Goal: Information Seeking & Learning: Learn about a topic

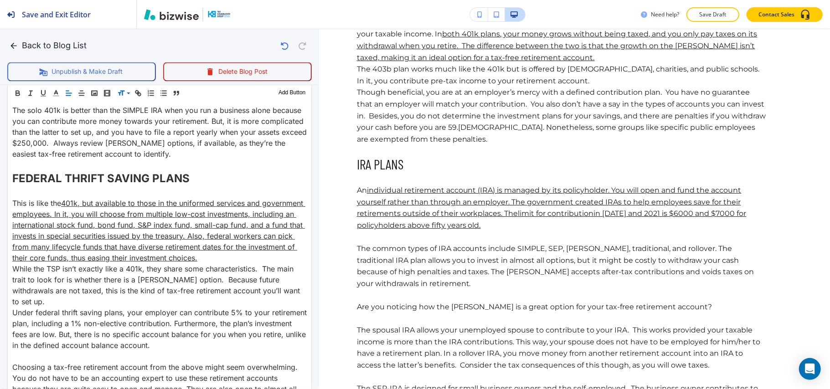
scroll to position [1128, 0]
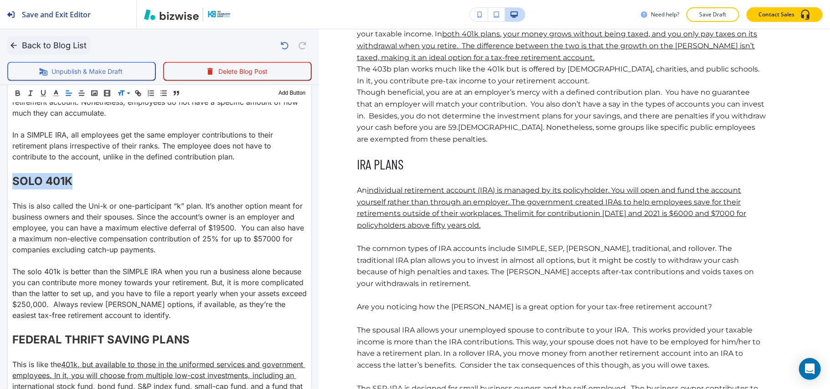
click at [14, 44] on icon "button" at bounding box center [13, 45] width 9 height 9
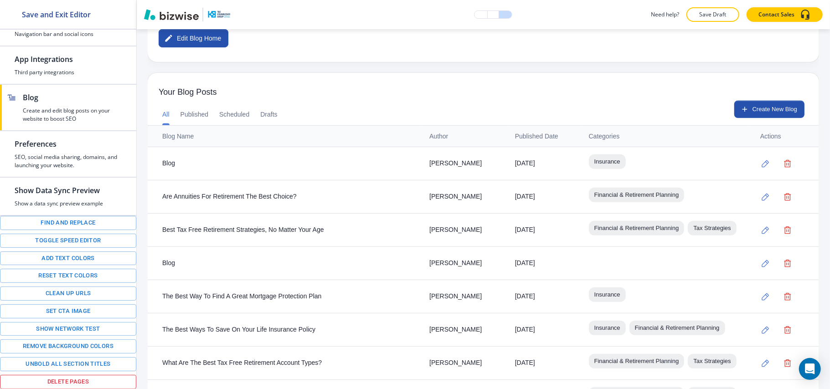
scroll to position [346, 0]
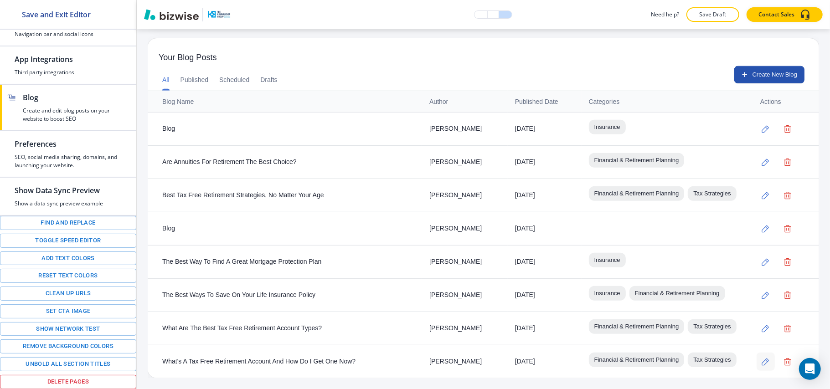
click at [761, 353] on button "button" at bounding box center [766, 362] width 18 height 18
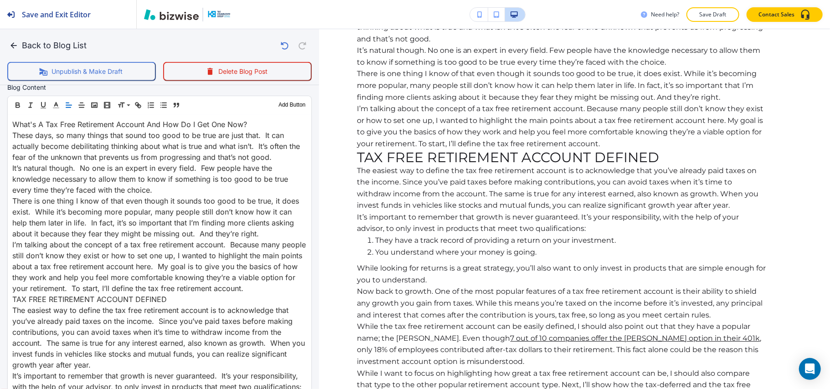
scroll to position [365, 0]
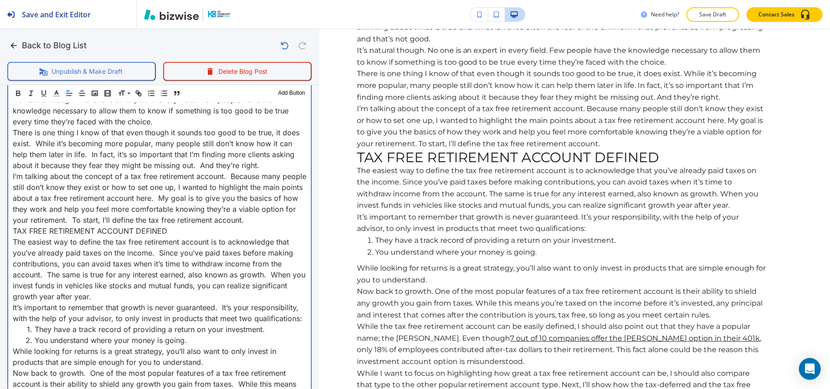
click at [53, 226] on p "I’m talking about the concept of a tax free retirement account. Because many pe…" at bounding box center [160, 198] width 294 height 55
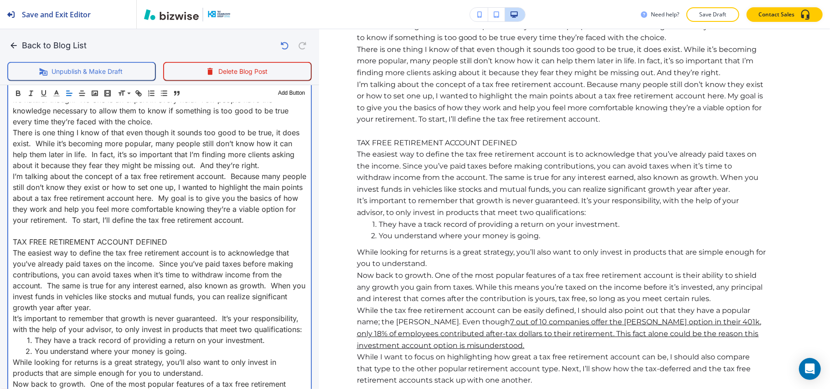
click at [184, 248] on p "TAX FREE RETIREMENT ACCOUNT DEFINED" at bounding box center [160, 242] width 294 height 11
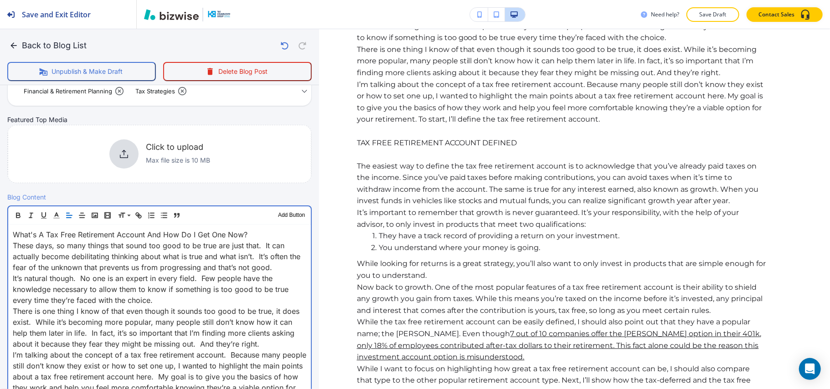
scroll to position [182, 0]
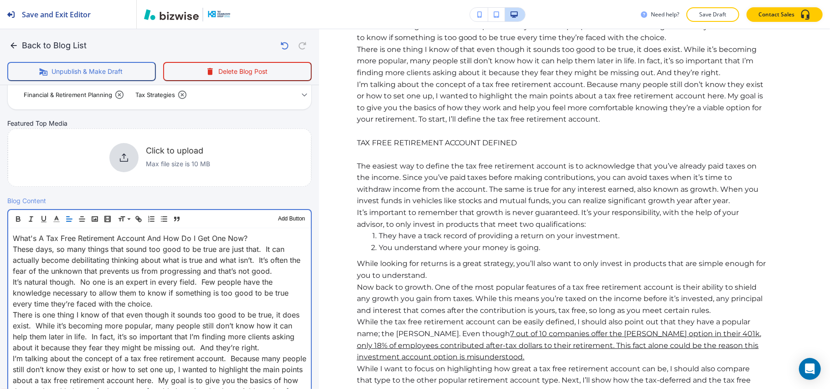
click at [168, 303] on p "It’s natural though. No one is an expert in every field. Few people have the kn…" at bounding box center [160, 293] width 294 height 33
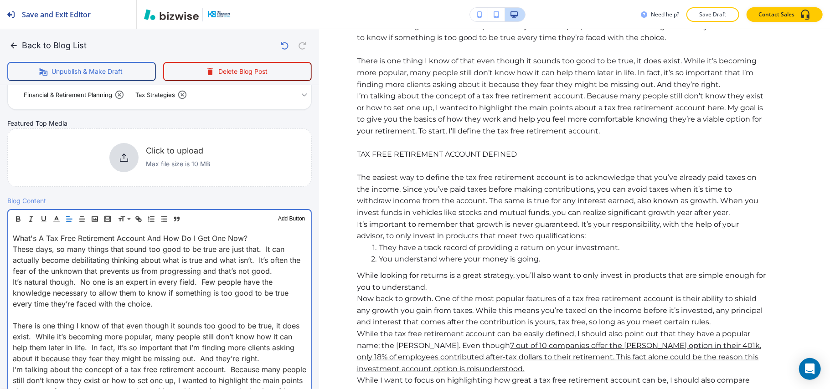
click at [260, 233] on p "What's A Tax Free Retirement Account And How Do I Get One Now?" at bounding box center [160, 238] width 294 height 11
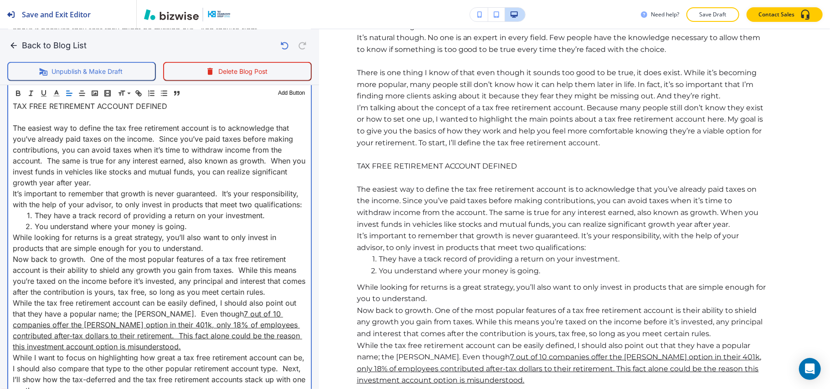
scroll to position [547, 0]
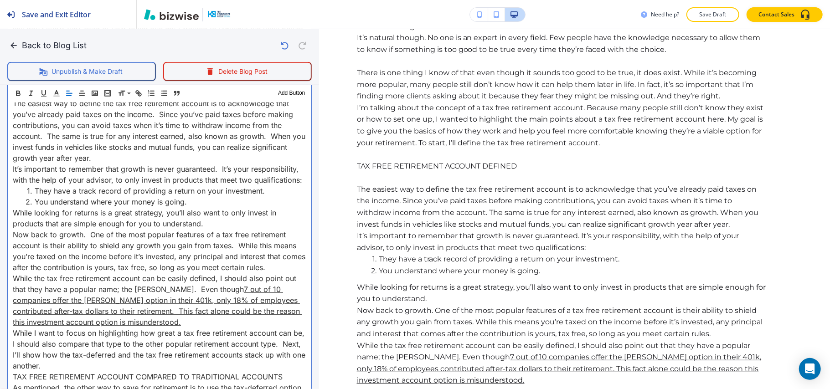
click at [139, 164] on p "The easiest way to define the tax free retirement account is to acknowledge tha…" at bounding box center [160, 131] width 294 height 66
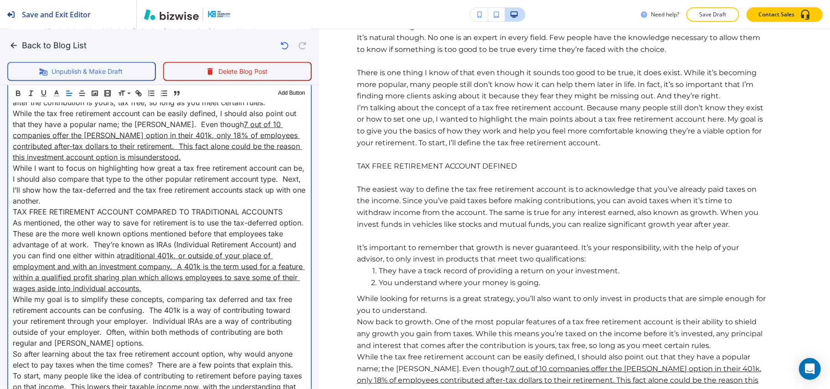
scroll to position [729, 0]
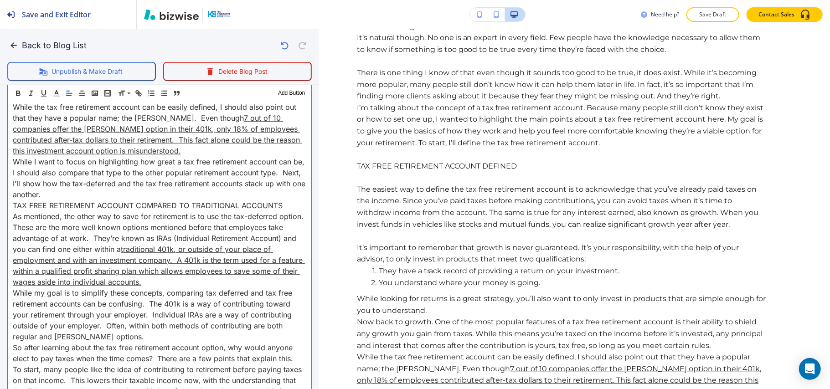
click at [137, 156] on p "While the tax free retirement account can be easily defined, I should also poin…" at bounding box center [160, 129] width 294 height 55
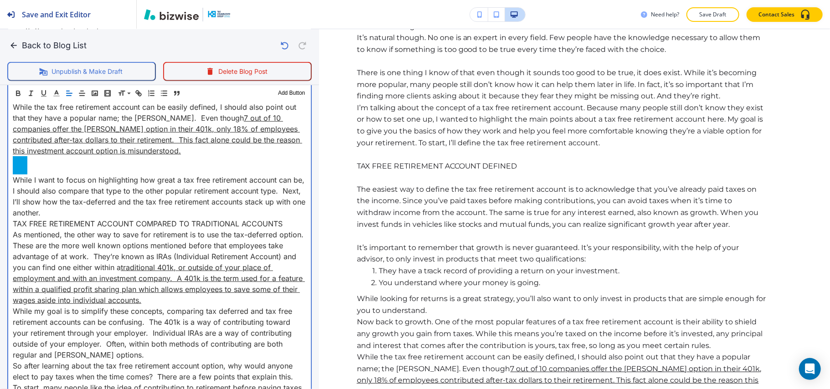
click at [88, 218] on p "While I want to focus on highlighting how great a tax free retirement account c…" at bounding box center [160, 197] width 294 height 44
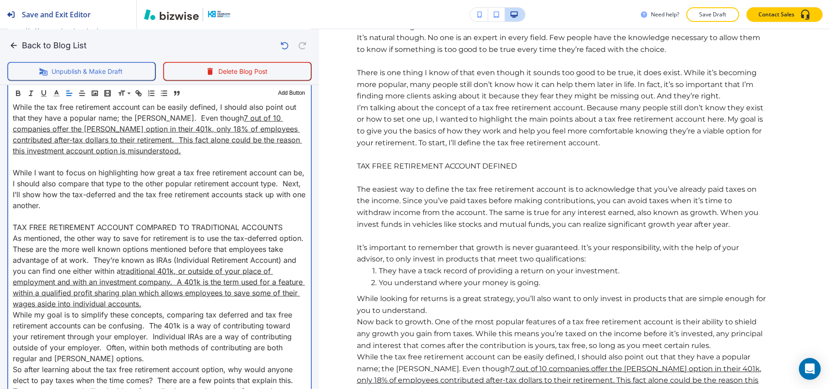
scroll to position [790, 0]
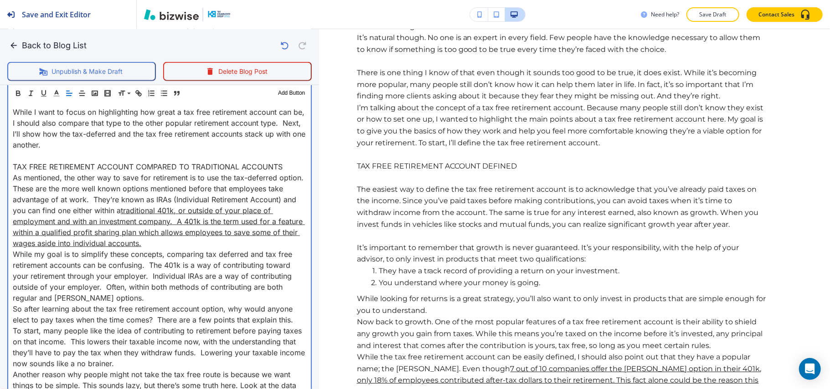
click at [292, 172] on p "TAX FREE RETIREMENT ACCOUNT COMPARED TO TRADITIONAL ACCOUNTS" at bounding box center [160, 166] width 294 height 11
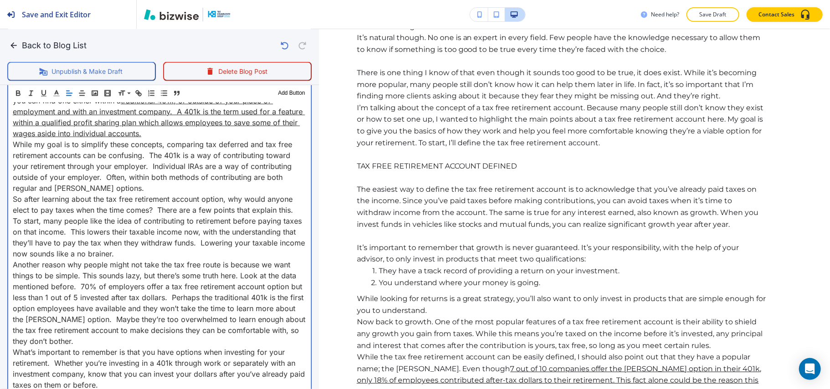
scroll to position [912, 0]
click at [176, 138] on p "As mentioned, the other way to save for retirement is to use the tax-deferred o…" at bounding box center [160, 100] width 294 height 77
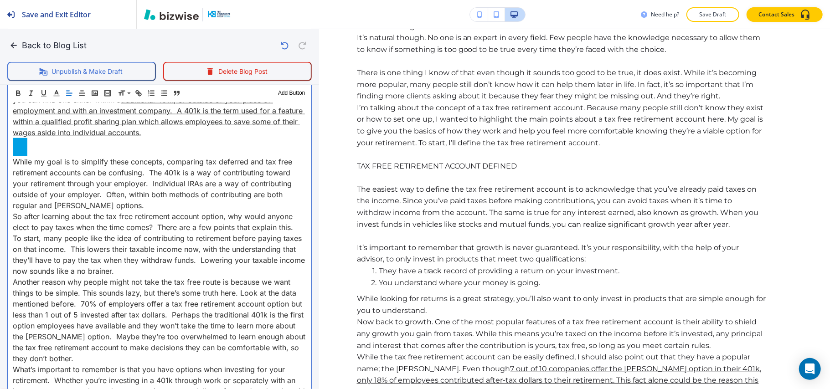
click at [112, 211] on p "While my goal is to simplify these concepts, comparing tax deferred and tax fre…" at bounding box center [160, 183] width 294 height 55
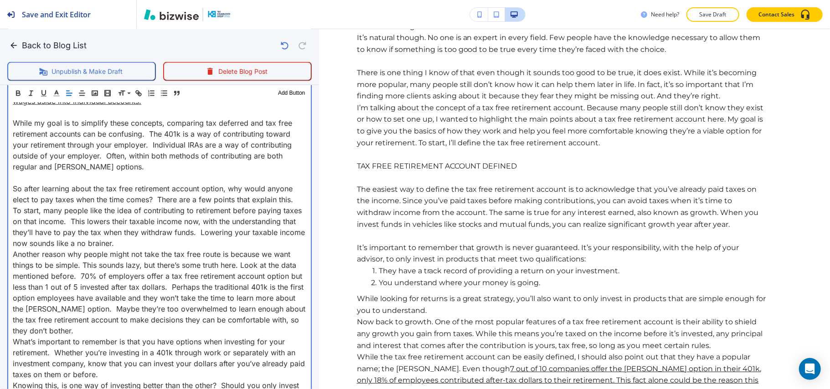
scroll to position [973, 0]
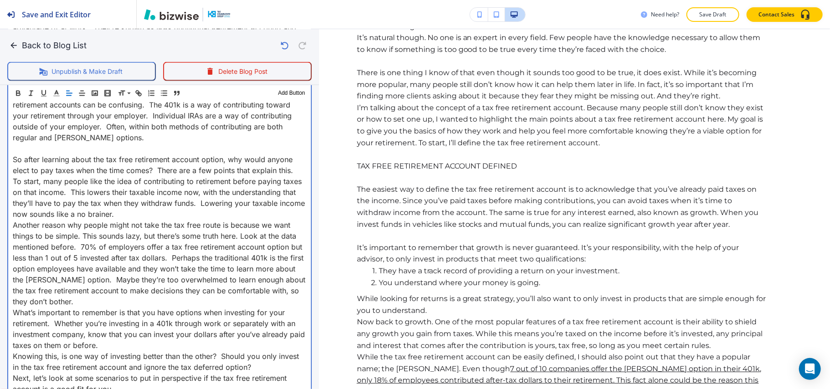
click at [229, 220] on p "To start, many people like the idea of contributing to retirement before paying…" at bounding box center [160, 198] width 294 height 44
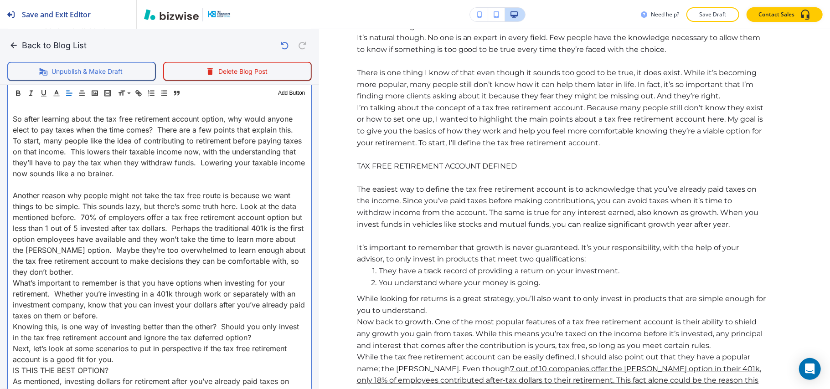
scroll to position [1033, 0]
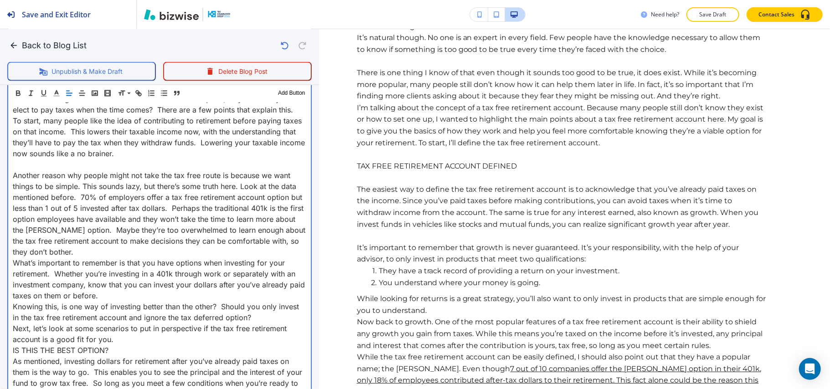
click at [121, 258] on p "Another reason why people might not take the tax free route is because we want …" at bounding box center [160, 214] width 294 height 88
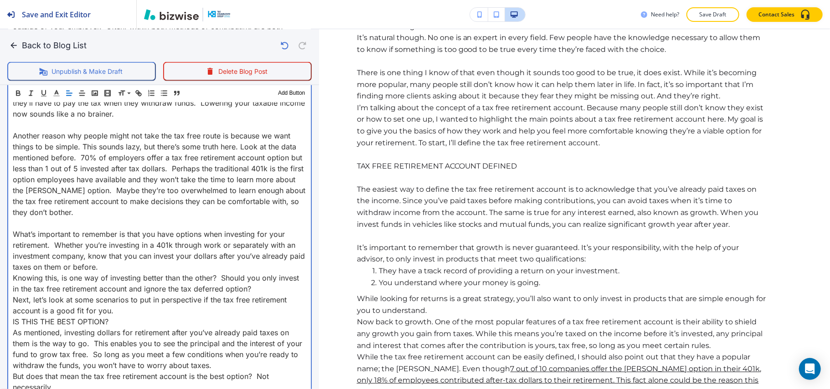
scroll to position [1094, 0]
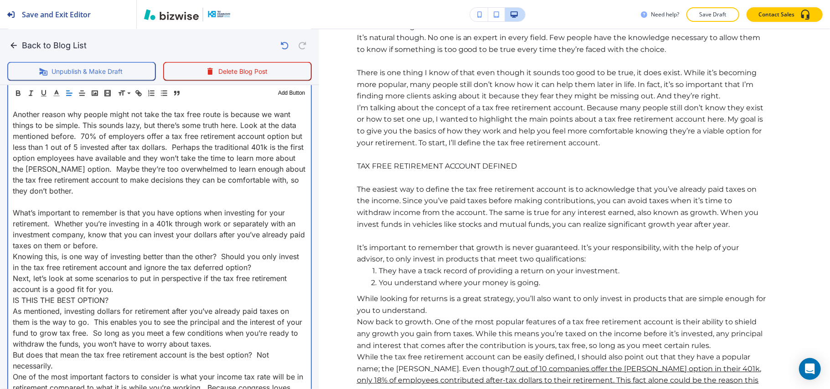
click at [119, 251] on p "What’s important to remember is that you have options when investing for your r…" at bounding box center [160, 229] width 294 height 44
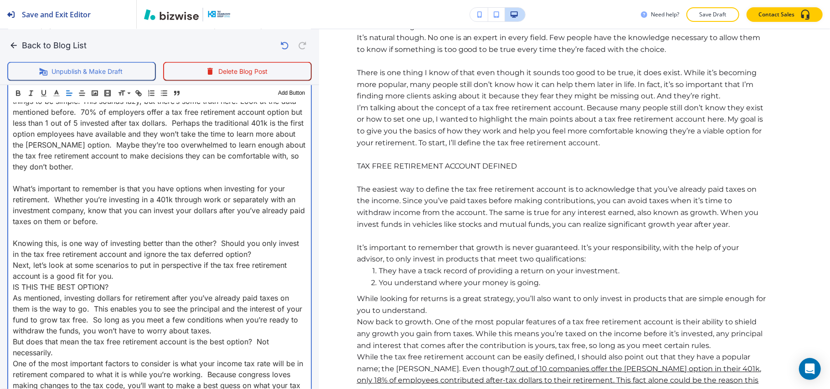
scroll to position [1155, 0]
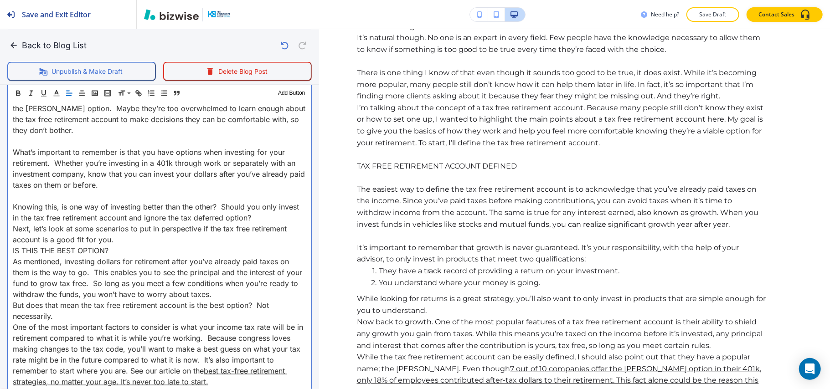
click at [123, 245] on p "Next, let’s look at some scenarios to put in perspective if the tax free retire…" at bounding box center [160, 234] width 294 height 22
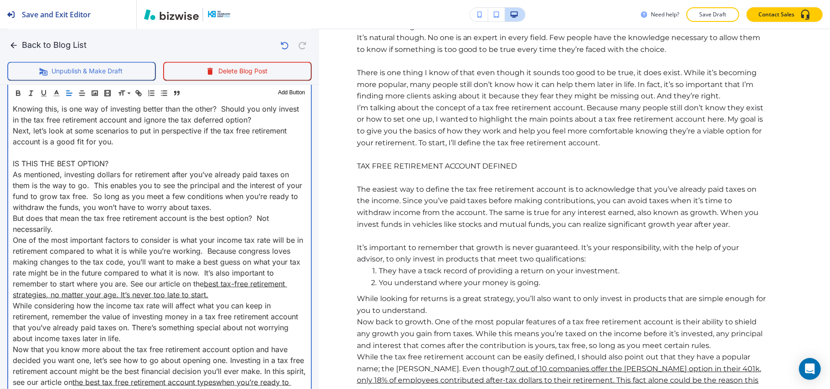
scroll to position [1277, 0]
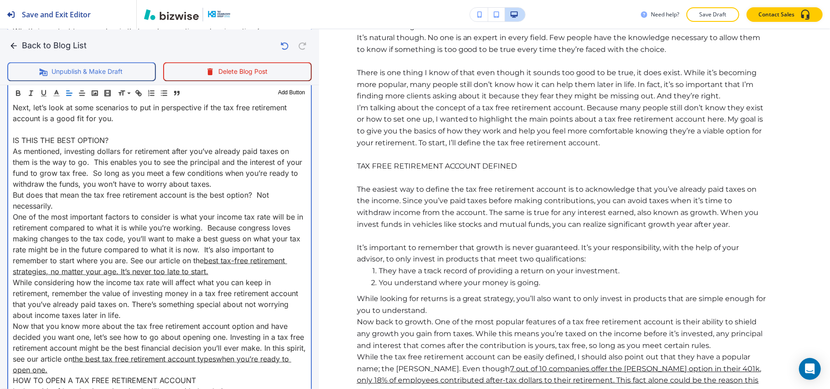
click at [126, 145] on p "IS THIS THE BEST OPTION?" at bounding box center [160, 139] width 294 height 11
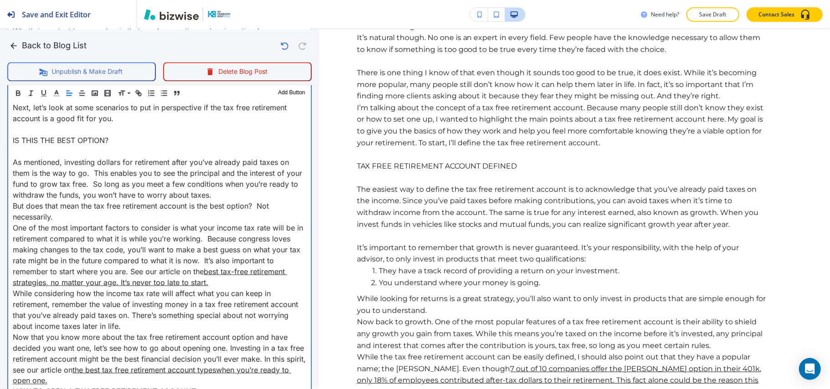
click at [67, 222] on p "But does that mean the tax free retirement account is the best option? Not nece…" at bounding box center [160, 211] width 294 height 22
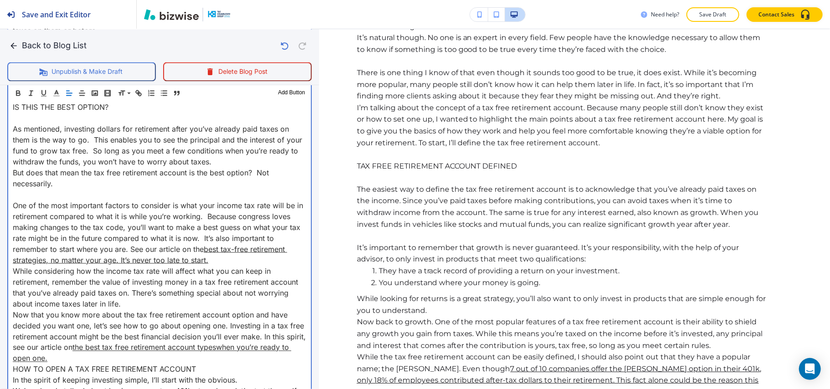
scroll to position [1337, 0]
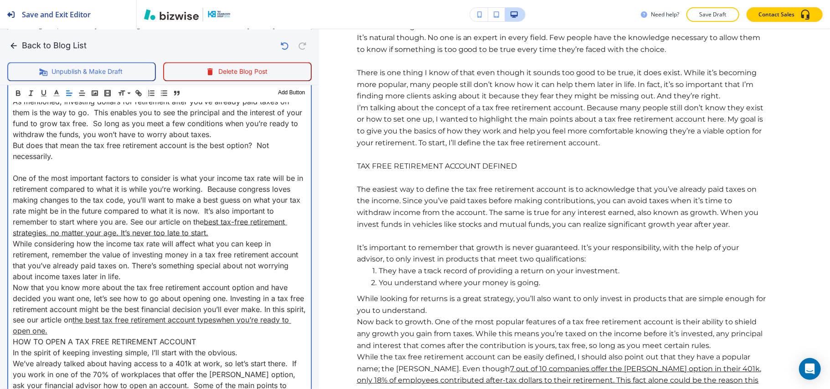
click at [211, 238] on p "One of the most important factors to consider is what your income tax rate will…" at bounding box center [160, 205] width 294 height 66
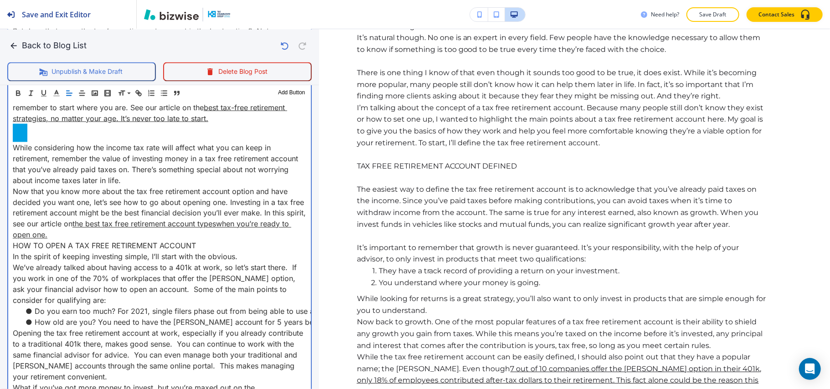
scroll to position [1459, 0]
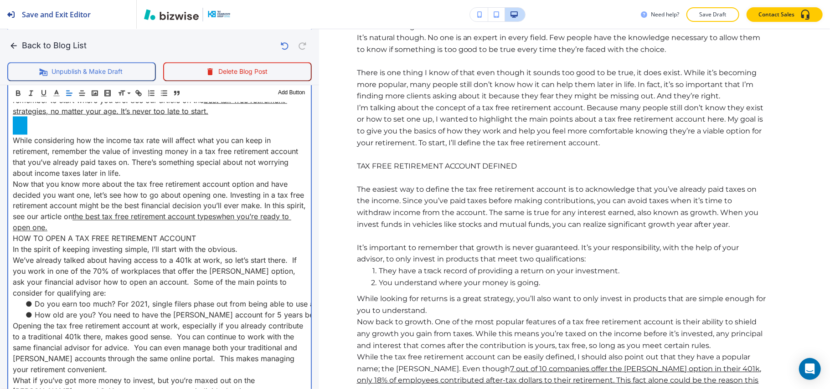
click at [165, 178] on p "While considering how the income tax rate will affect what you can keep in reti…" at bounding box center [160, 156] width 294 height 44
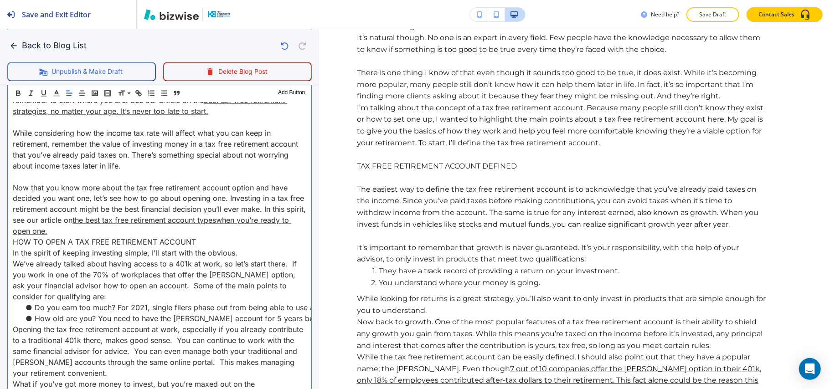
click at [122, 237] on p "Now that you know more about the tax free retirement account option and have de…" at bounding box center [160, 209] width 294 height 55
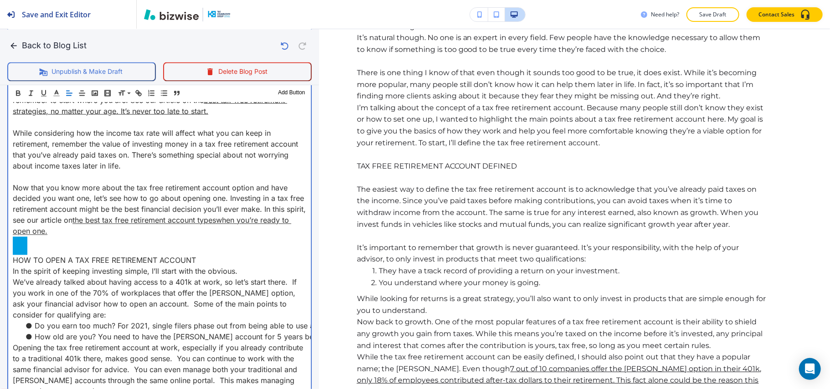
scroll to position [1520, 0]
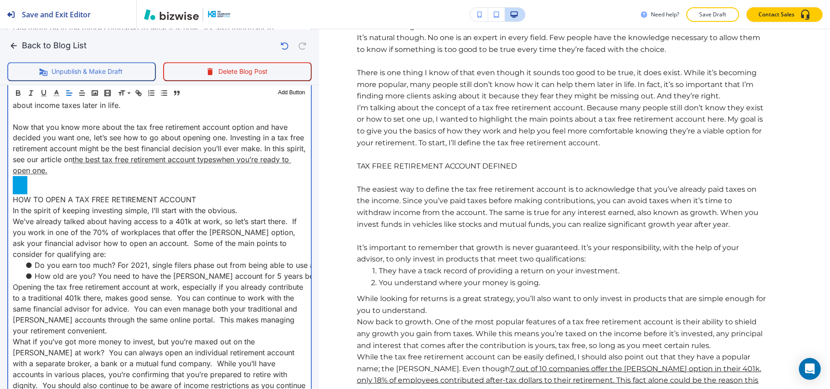
click at [214, 205] on p "HOW TO OPEN A TAX FREE RETIREMENT ACCOUNT" at bounding box center [160, 199] width 294 height 11
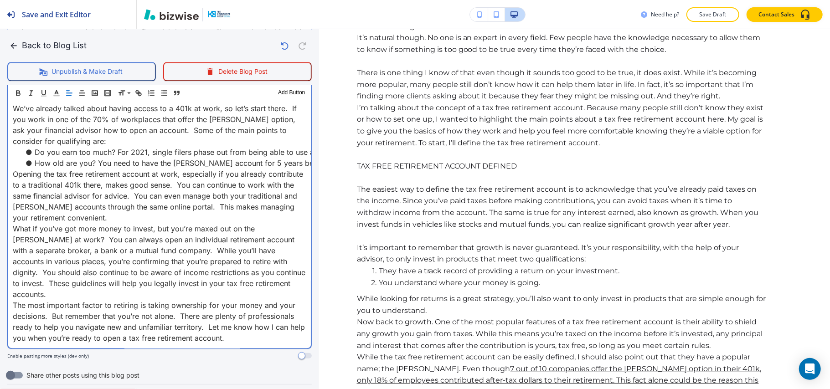
scroll to position [1641, 0]
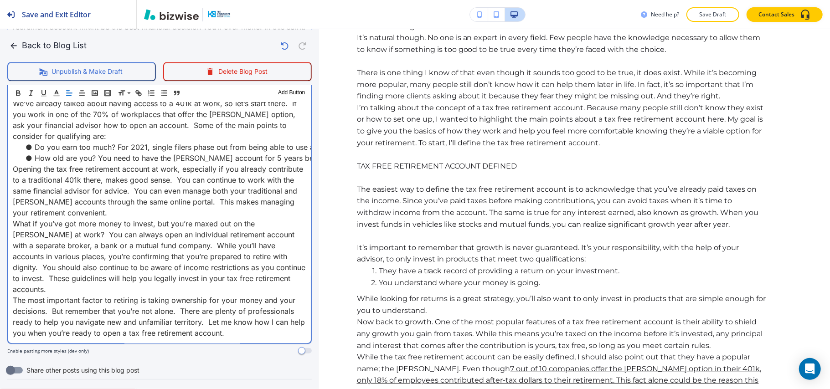
click at [171, 218] on p "Opening the tax free retirement account at work, especially if you already cont…" at bounding box center [160, 191] width 294 height 55
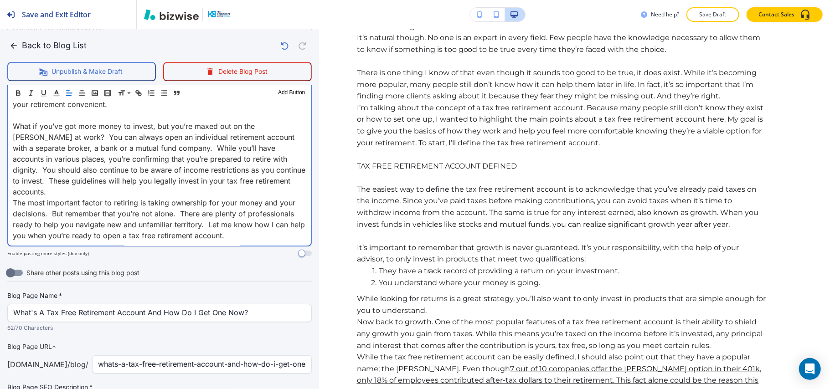
scroll to position [1763, 0]
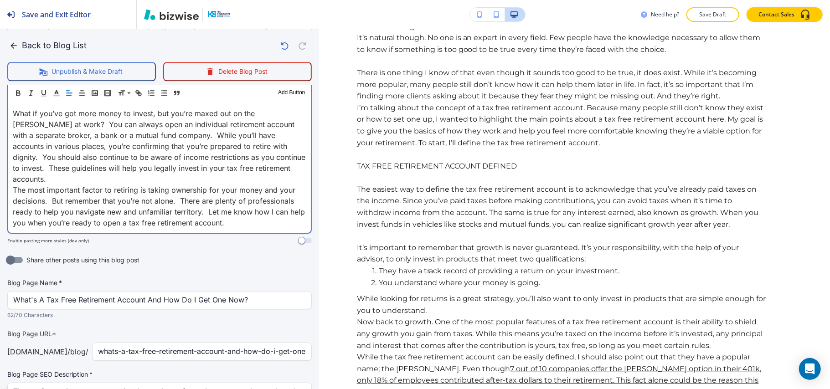
click at [279, 185] on p "What if you’ve got more money to invest, but you’re maxed out on the [PERSON_NA…" at bounding box center [160, 146] width 294 height 77
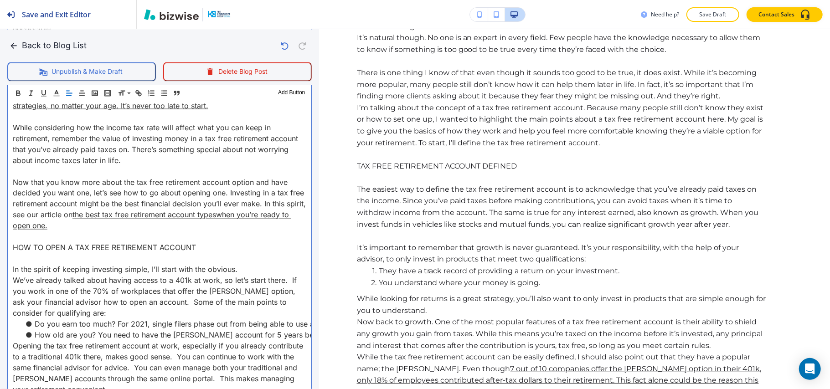
scroll to position [1459, 0]
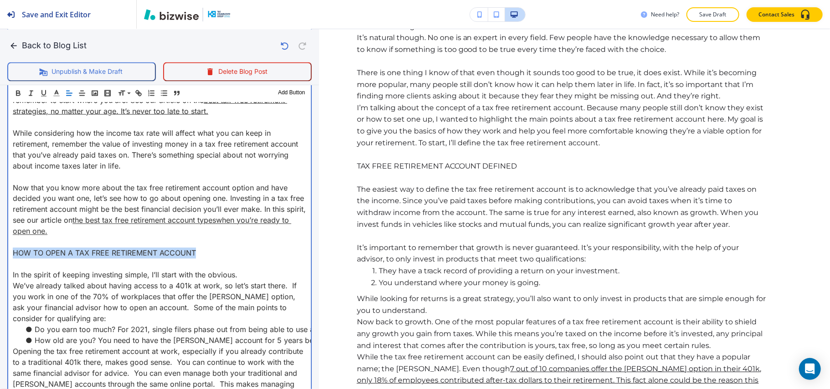
drag, startPoint x: 200, startPoint y: 270, endPoint x: 0, endPoint y: 273, distance: 199.7
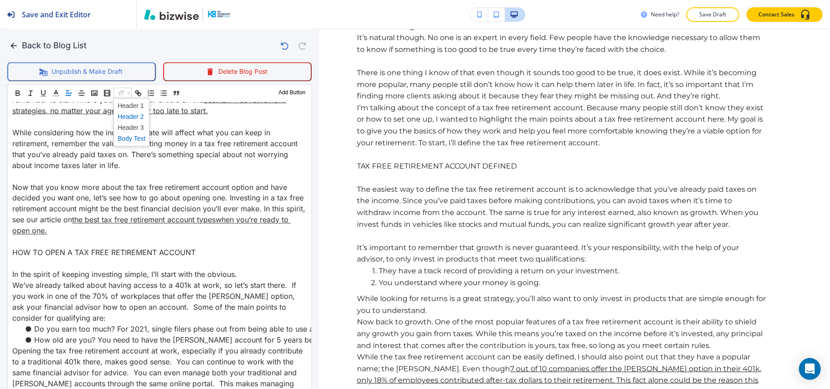
click at [136, 117] on span at bounding box center [132, 116] width 28 height 11
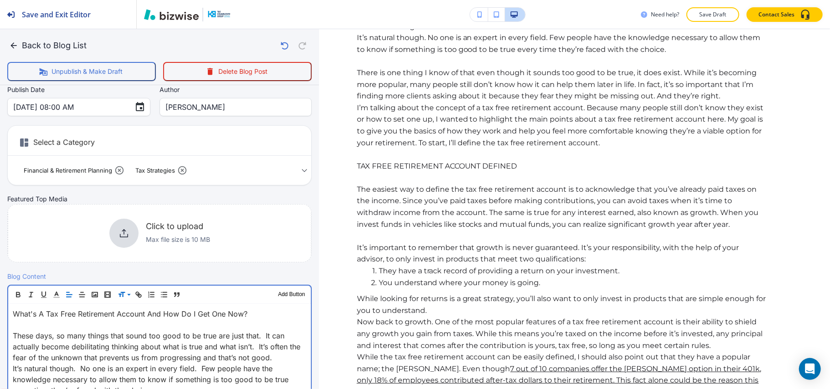
scroll to position [211, 0]
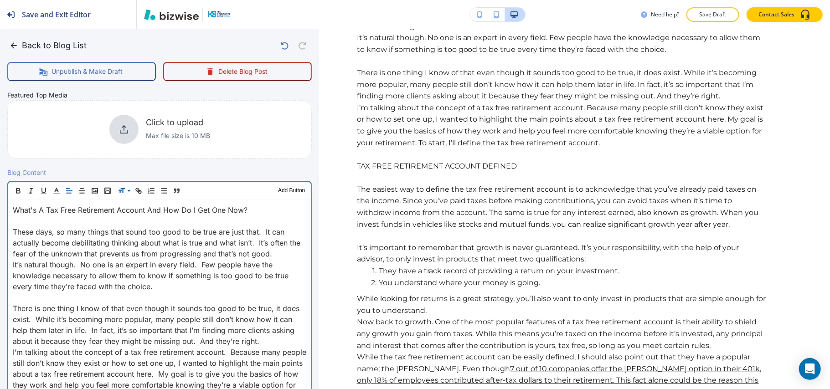
click at [171, 205] on p "What's A Tax Free Retirement Account And How Do I Get One Now?" at bounding box center [160, 210] width 294 height 11
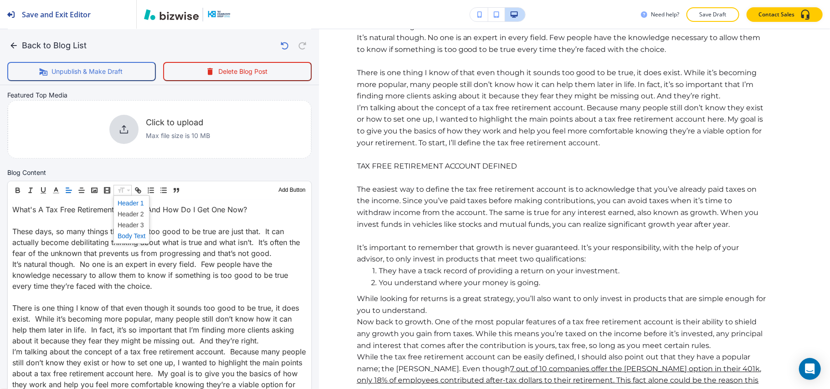
click at [134, 203] on span at bounding box center [132, 203] width 28 height 11
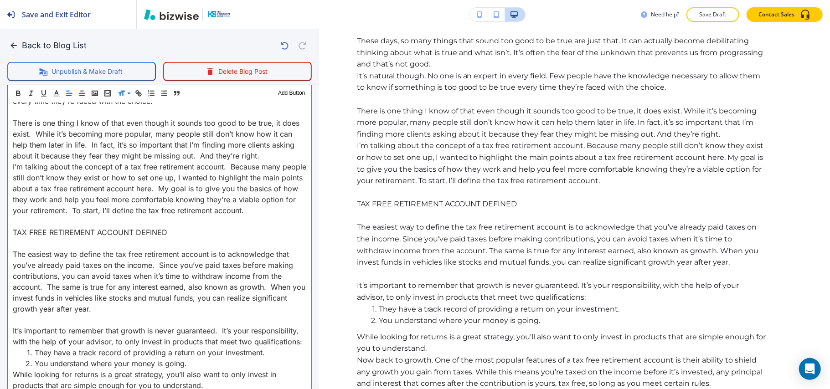
scroll to position [454, 0]
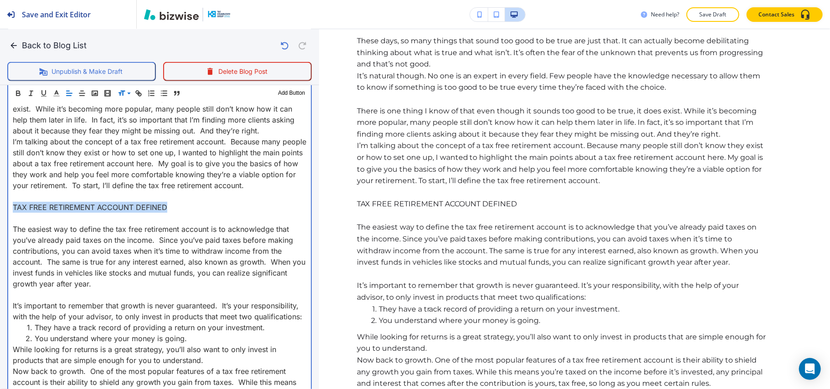
drag, startPoint x: 183, startPoint y: 219, endPoint x: 8, endPoint y: 215, distance: 175.1
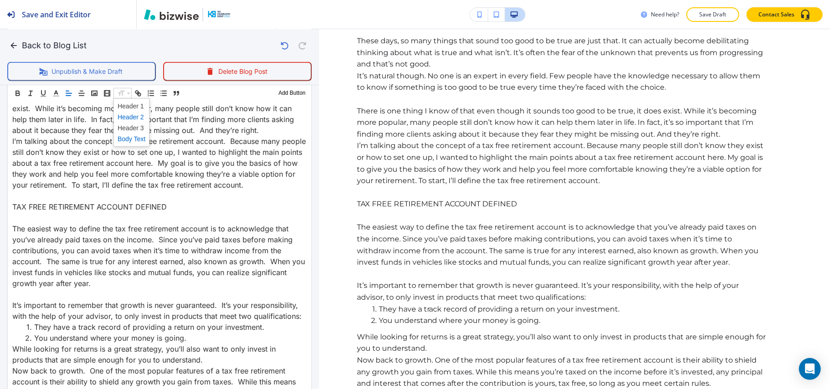
click at [125, 114] on span at bounding box center [132, 116] width 28 height 11
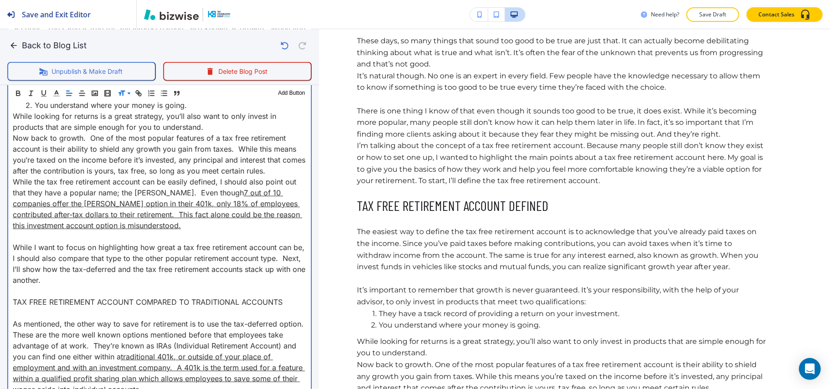
scroll to position [763, 0]
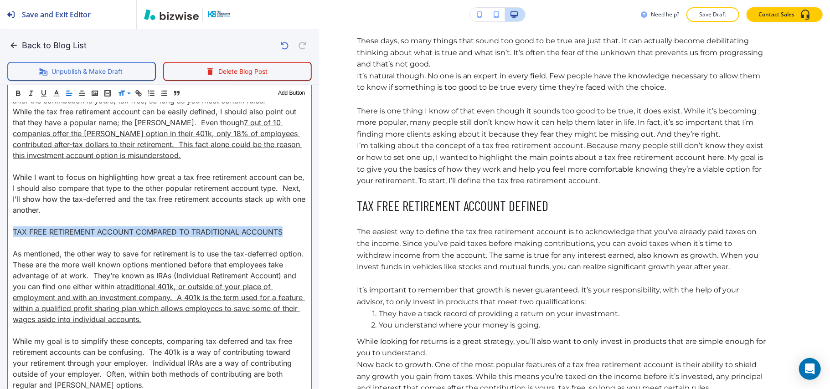
drag, startPoint x: 285, startPoint y: 252, endPoint x: 0, endPoint y: 258, distance: 285.0
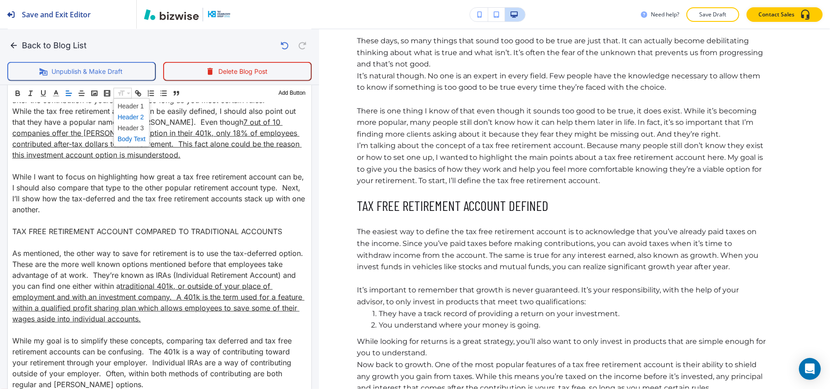
click at [135, 117] on span at bounding box center [132, 116] width 28 height 11
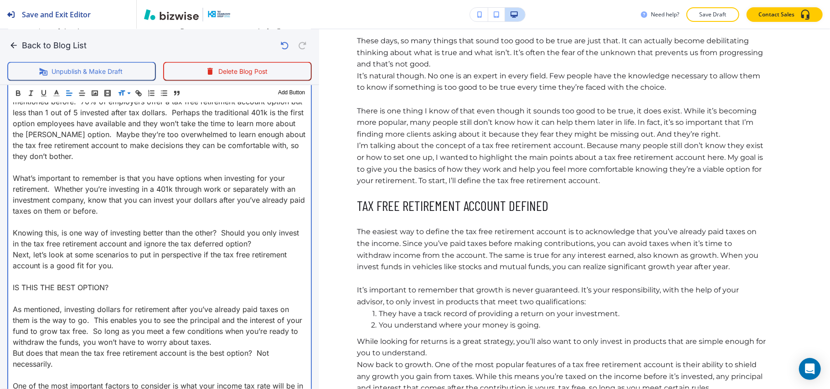
scroll to position [1310, 0]
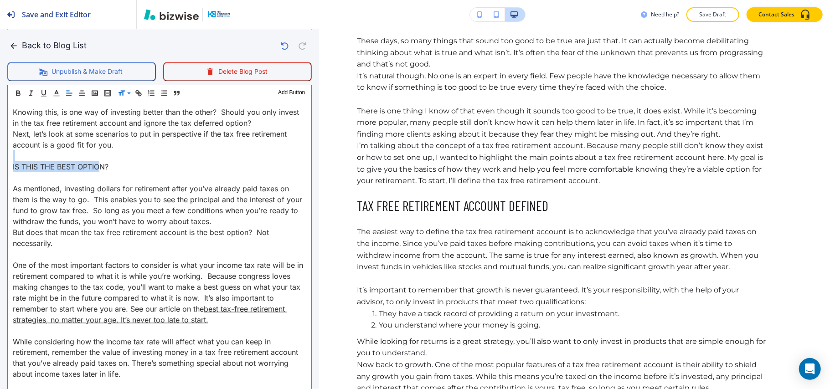
drag, startPoint x: 132, startPoint y: 181, endPoint x: 98, endPoint y: 183, distance: 33.8
click at [132, 172] on p "IS THIS THE BEST OPTION?" at bounding box center [160, 166] width 294 height 11
drag, startPoint x: 118, startPoint y: 186, endPoint x: 10, endPoint y: 190, distance: 108.1
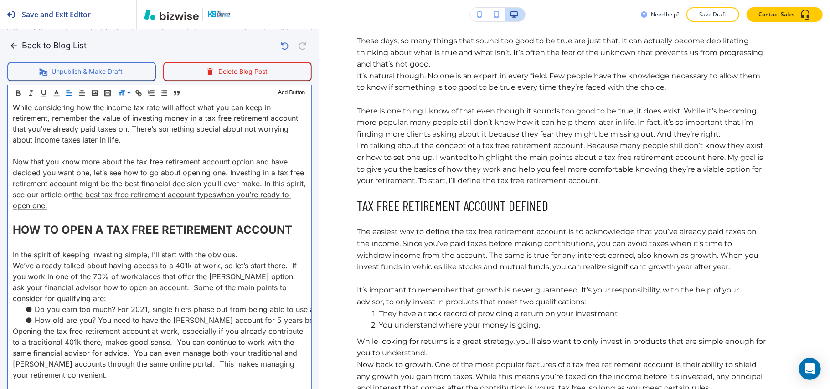
scroll to position [1614, 0]
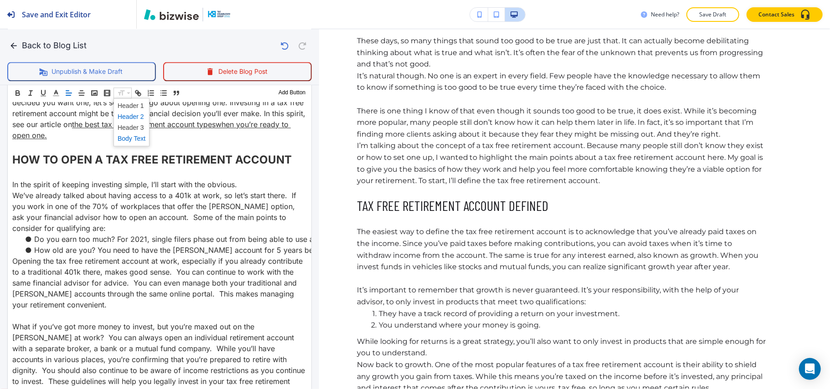
click at [138, 117] on span at bounding box center [132, 116] width 28 height 11
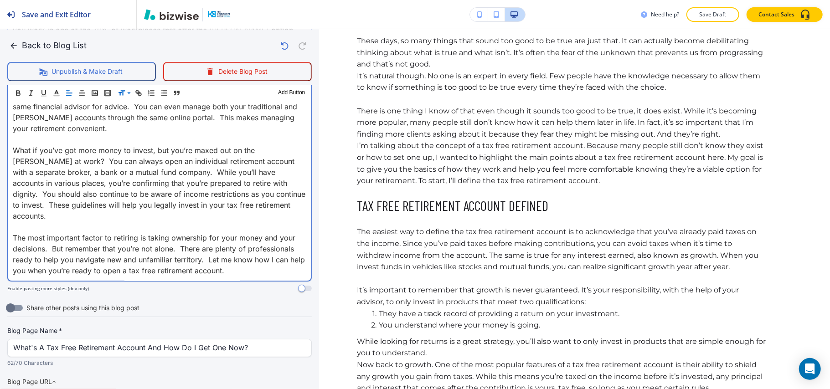
scroll to position [1923, 0]
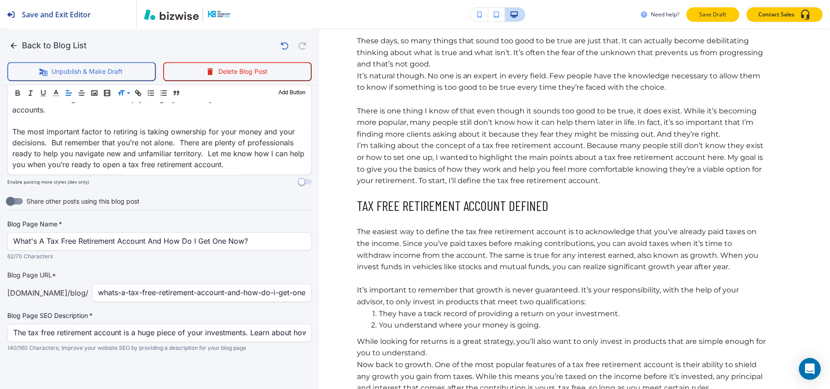
click at [708, 8] on button "Save Draft" at bounding box center [713, 14] width 53 height 15
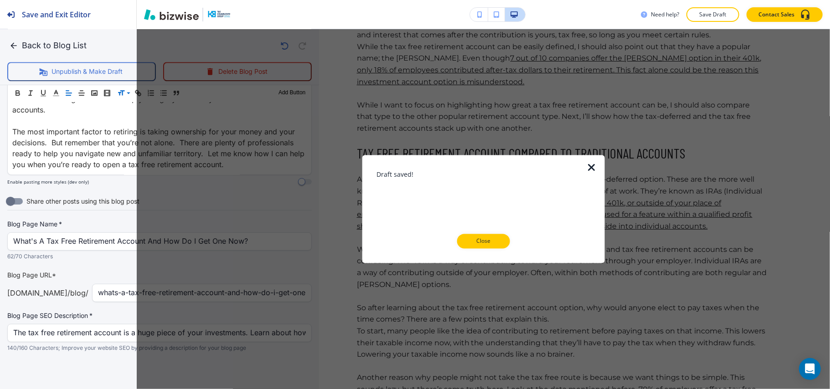
scroll to position [912, 0]
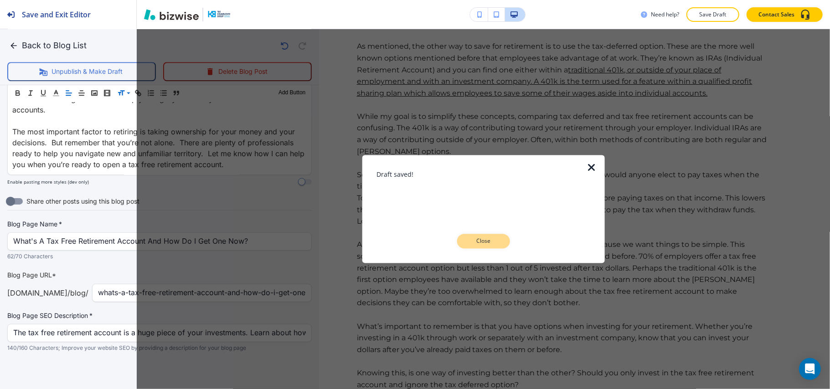
click at [484, 243] on p "Close" at bounding box center [483, 242] width 29 height 8
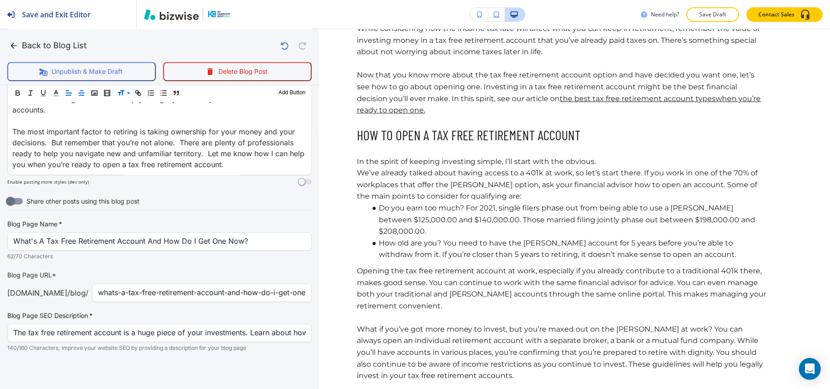
scroll to position [1329, 0]
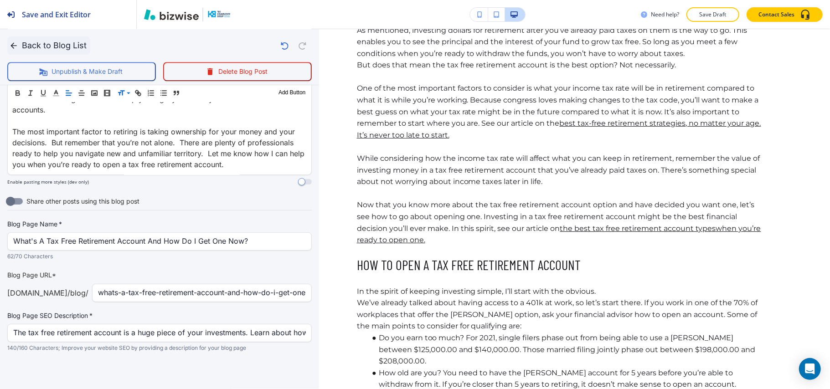
click at [12, 42] on icon "button" at bounding box center [13, 45] width 9 height 9
